Goal: Obtain resource: Download file/media

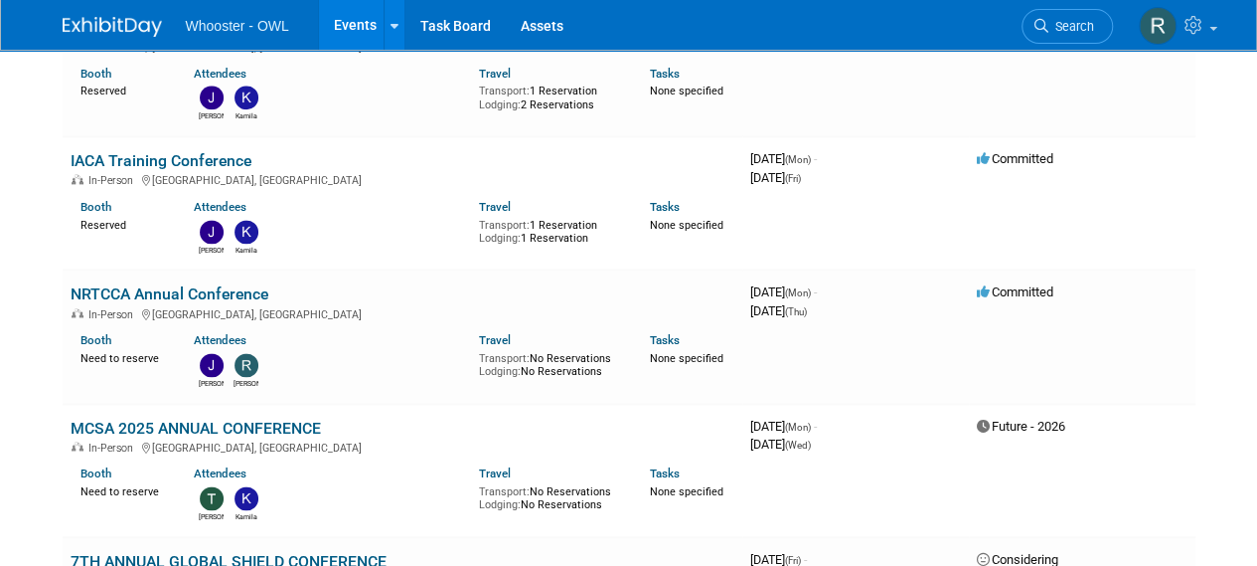
scroll to position [1292, 0]
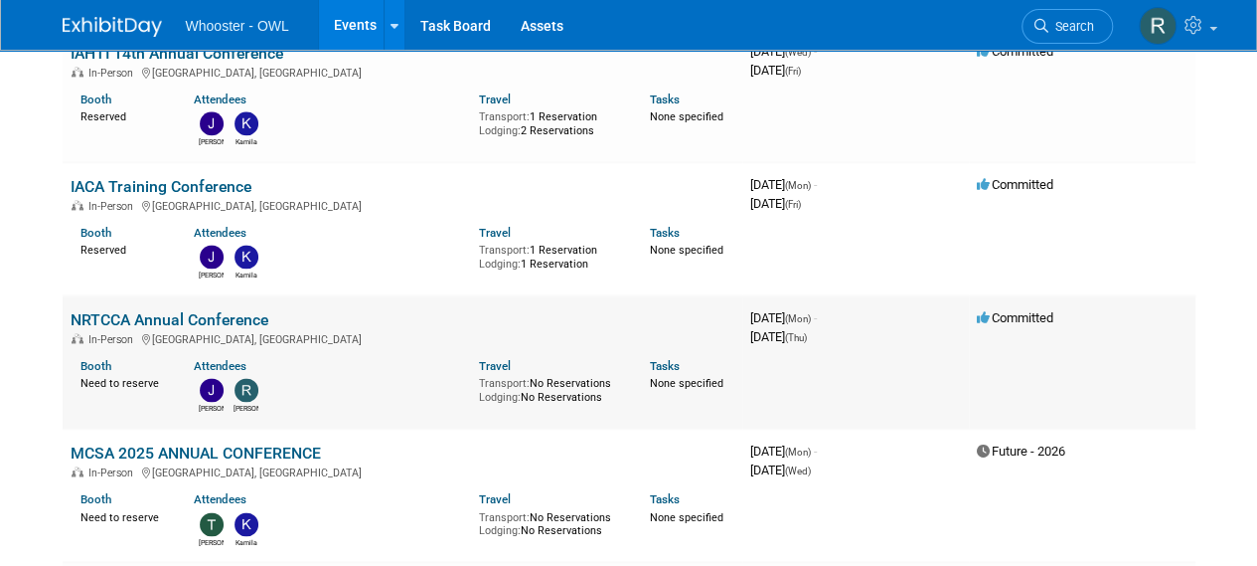
click at [148, 310] on link "NRTCCA Annual Conference" at bounding box center [170, 319] width 198 height 19
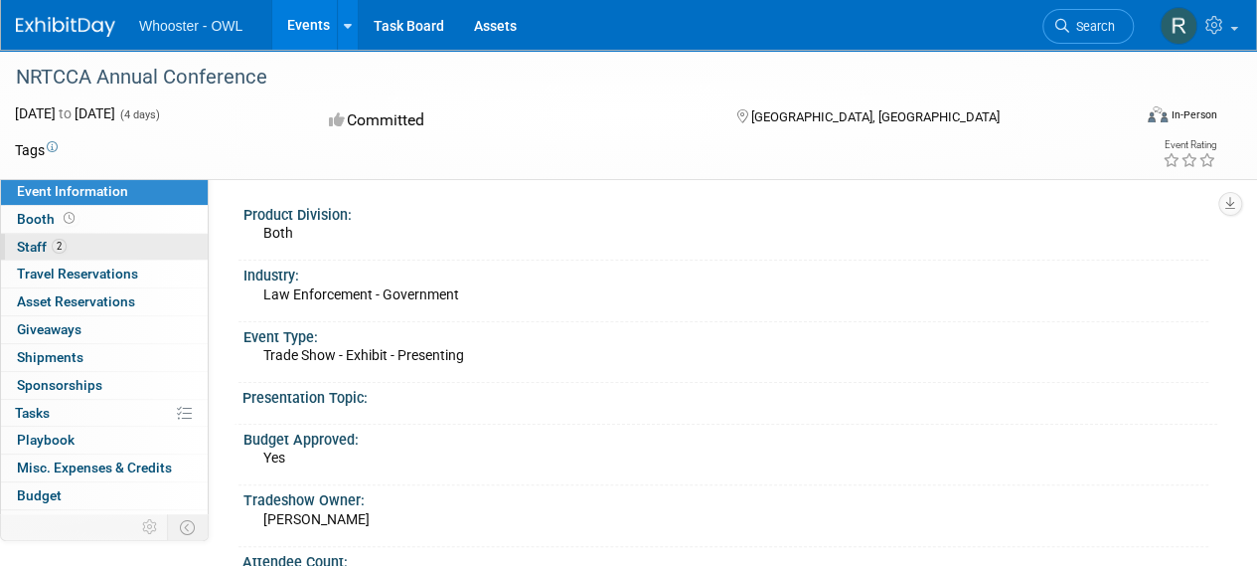
click at [72, 247] on link "2 Staff 2" at bounding box center [104, 247] width 207 height 27
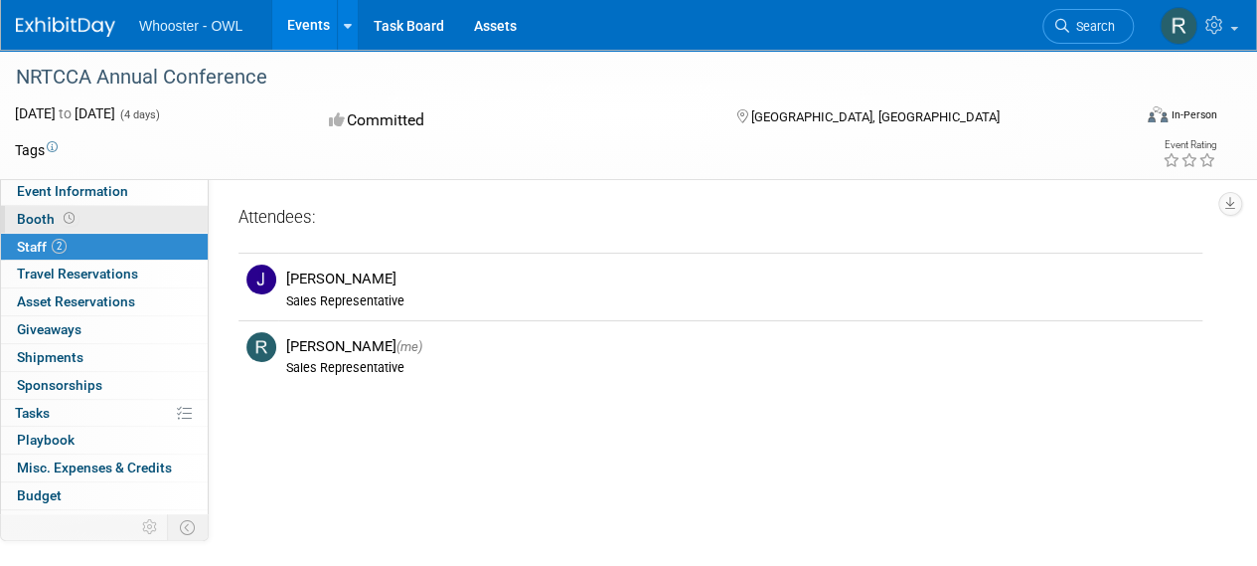
click at [87, 217] on link "Booth" at bounding box center [104, 219] width 207 height 27
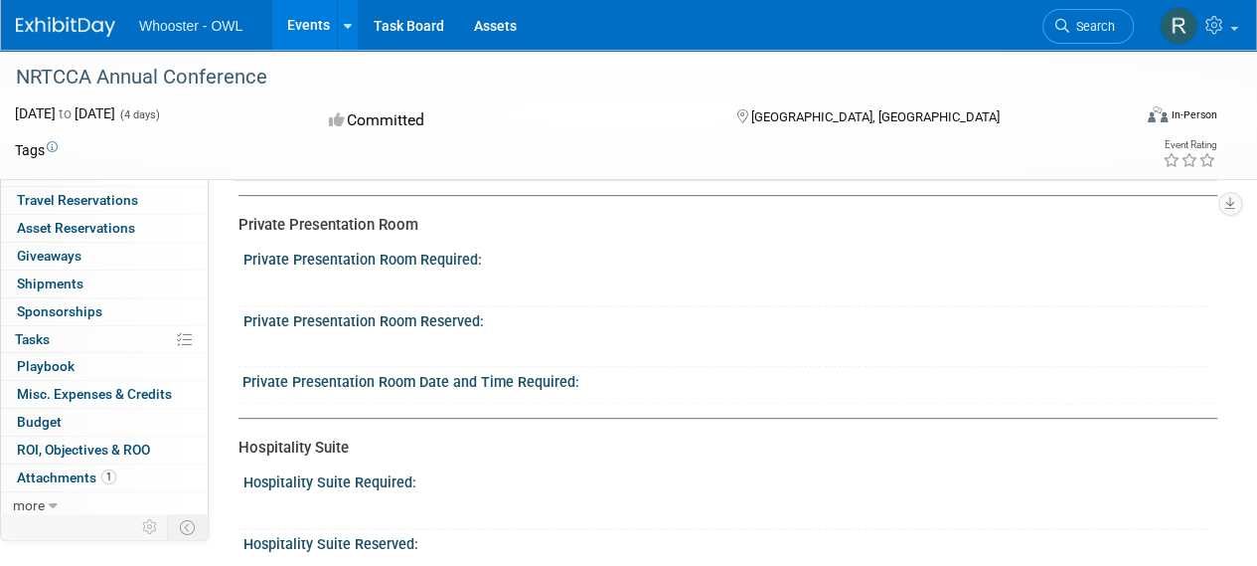
scroll to position [568, 0]
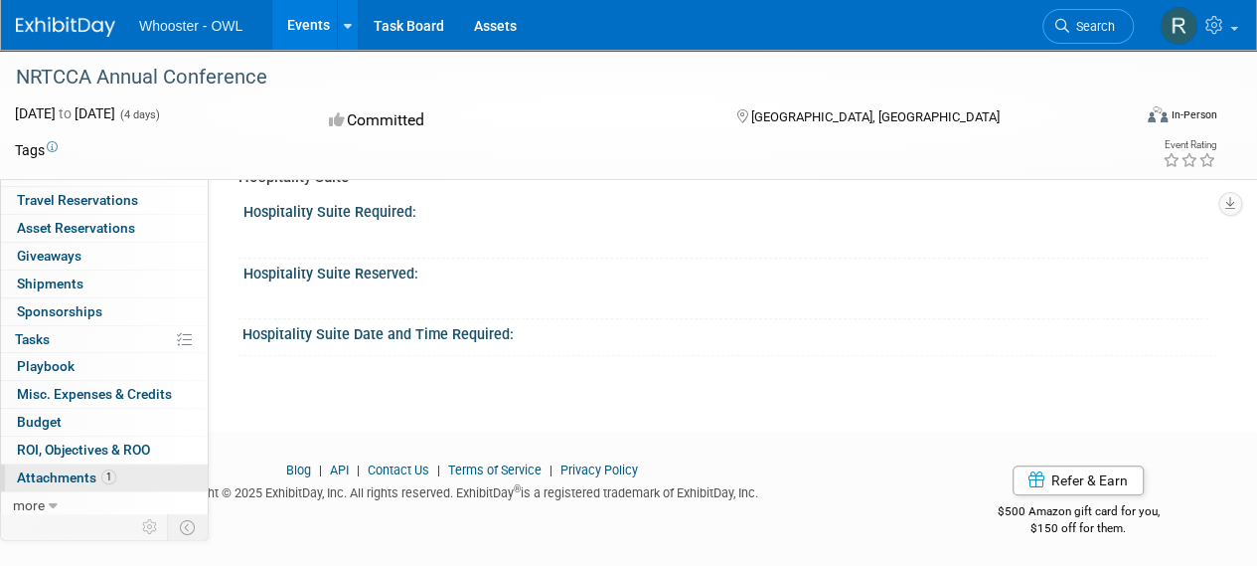
click at [95, 469] on span "Attachments 1" at bounding box center [66, 477] width 99 height 16
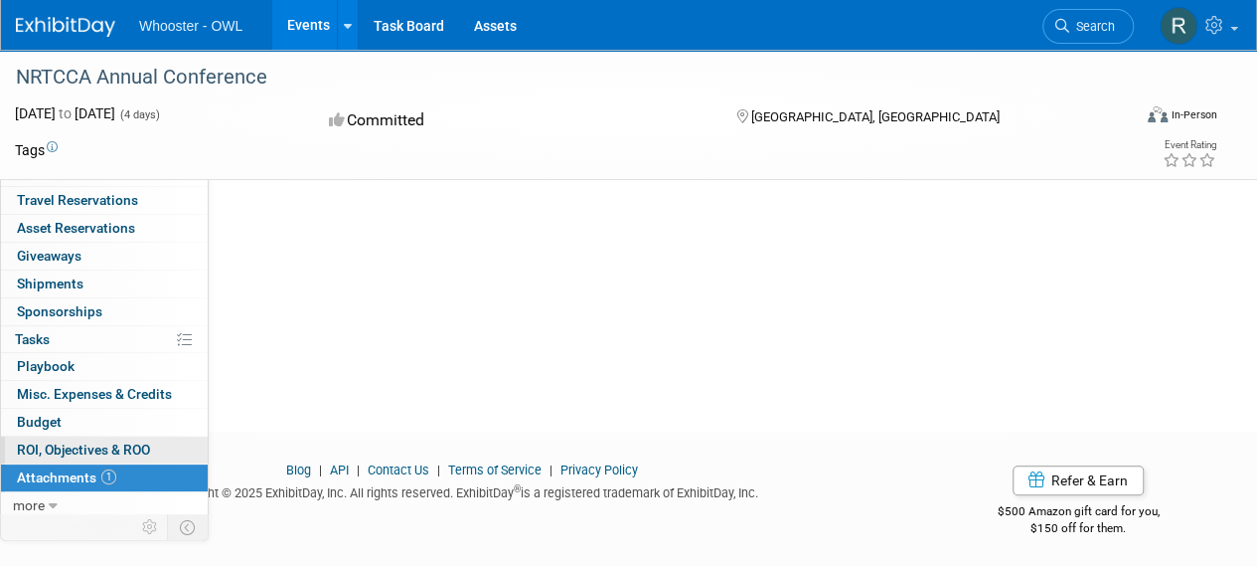
scroll to position [0, 0]
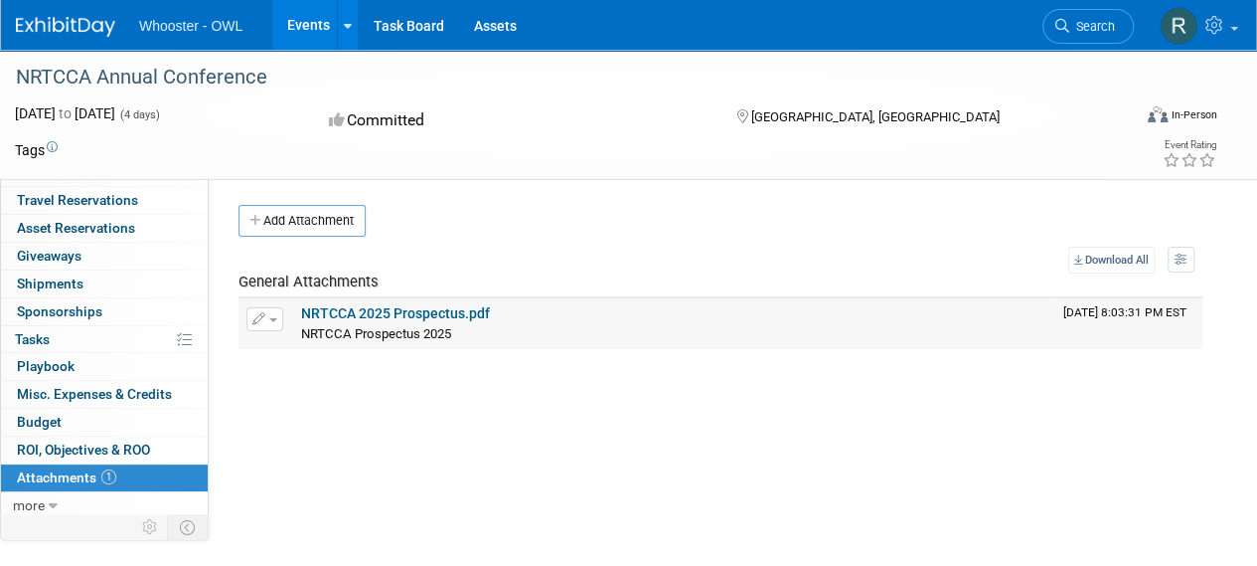
click at [398, 313] on link "NRTCCA 2025 Prospectus.pdf" at bounding box center [395, 313] width 189 height 16
